Goal: Register for event/course

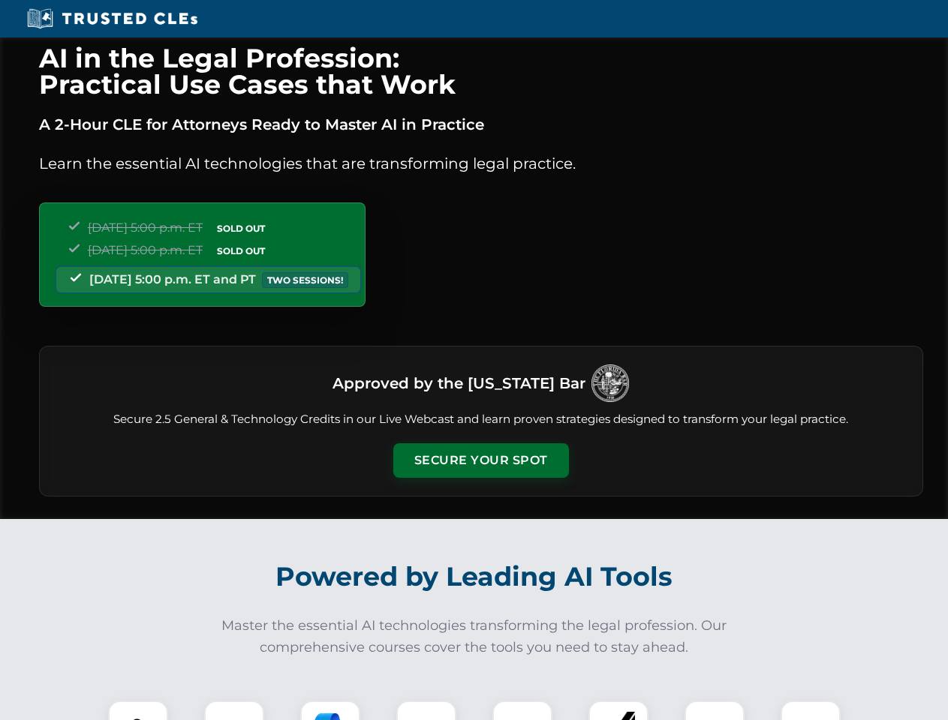
click at [480, 461] on button "Secure Your Spot" at bounding box center [481, 461] width 176 height 35
click at [138, 711] on img at bounding box center [138, 731] width 44 height 44
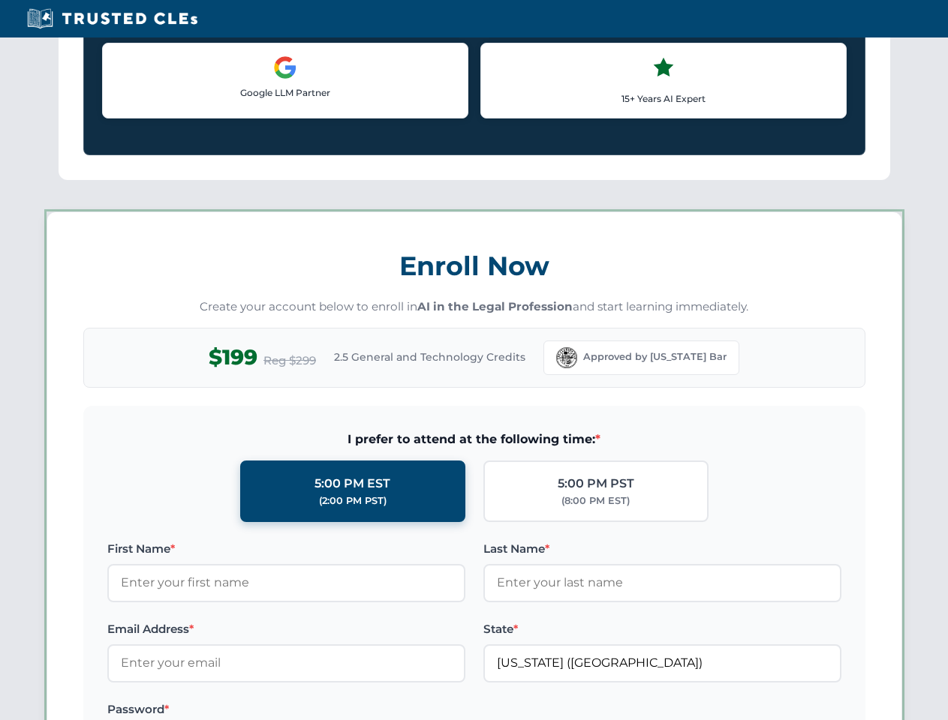
click at [330, 711] on label "Password *" at bounding box center [286, 710] width 358 height 18
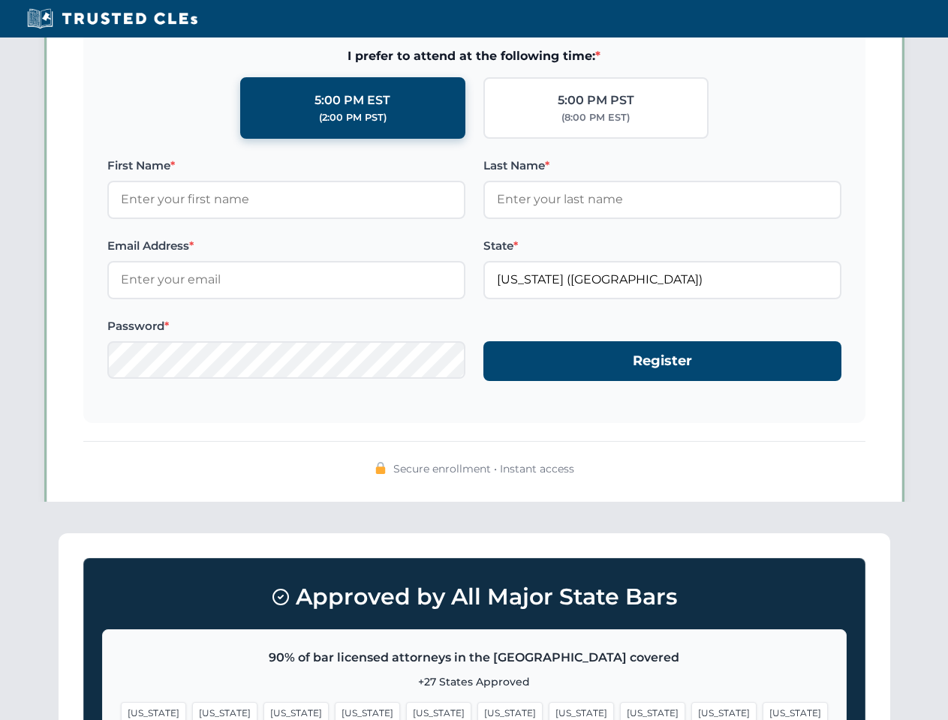
click at [691, 711] on span "[US_STATE]" at bounding box center [723, 713] width 65 height 22
